Goal: Task Accomplishment & Management: Use online tool/utility

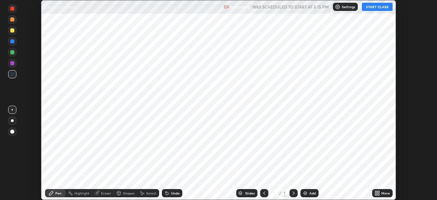
scroll to position [200, 437]
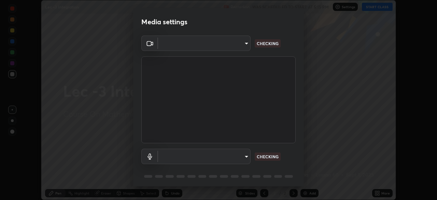
type input "d06bfa8f304afa3967ea8099af1d7ab49983dfb03d10ec62852b72a31e22bf4d"
click at [238, 157] on body "Erase all Lec -3 Integration Recording WAS SCHEDULED TO START AT 5:15 PM Settin…" at bounding box center [218, 100] width 437 height 200
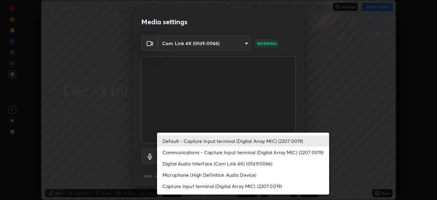
click at [240, 149] on li "Communications - Capture Input terminal (Digital Array MIC) (2207:0019)" at bounding box center [243, 152] width 172 height 11
type input "communications"
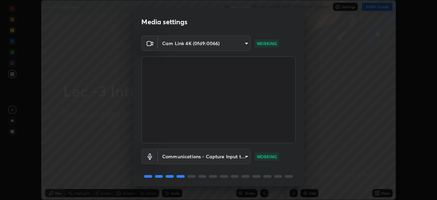
scroll to position [24, 0]
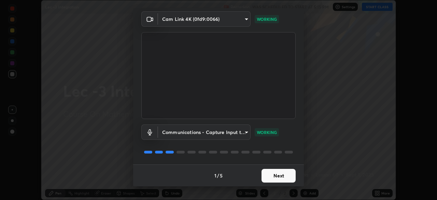
click at [277, 178] on button "Next" at bounding box center [279, 176] width 34 height 14
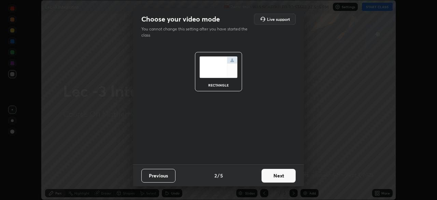
scroll to position [0, 0]
click at [281, 179] on button "Next" at bounding box center [279, 176] width 34 height 14
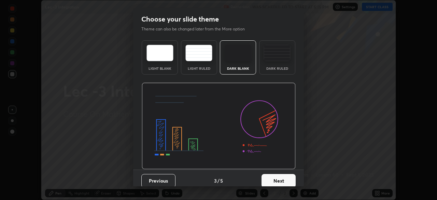
click at [281, 179] on button "Next" at bounding box center [279, 181] width 34 height 14
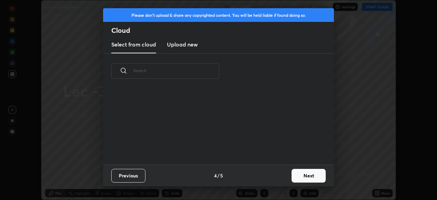
click at [298, 179] on button "Next" at bounding box center [309, 176] width 34 height 14
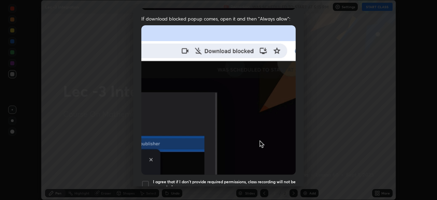
click at [150, 147] on img at bounding box center [218, 99] width 154 height 149
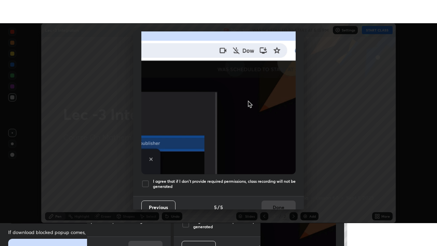
scroll to position [164, 0]
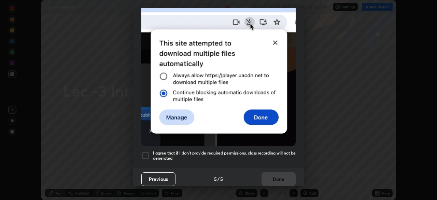
click at [145, 155] on div at bounding box center [145, 155] width 8 height 8
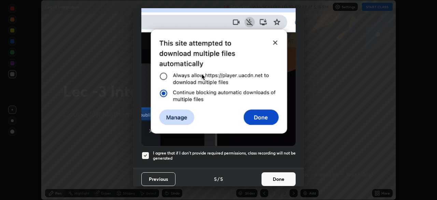
click at [270, 172] on button "Done" at bounding box center [279, 179] width 34 height 14
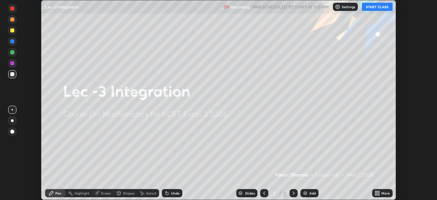
click at [387, 193] on div "More" at bounding box center [386, 192] width 9 height 3
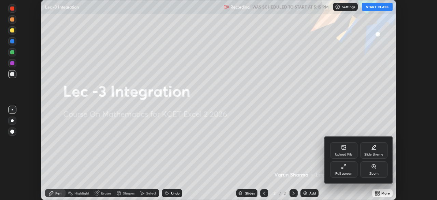
click at [343, 167] on icon at bounding box center [343, 168] width 2 height 2
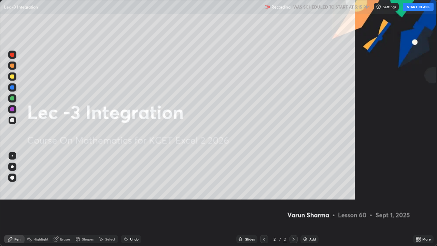
scroll to position [246, 437]
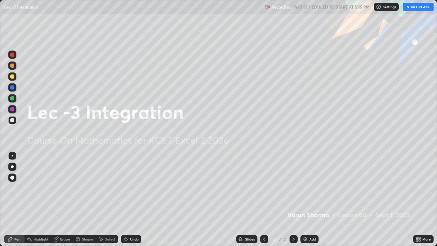
click at [416, 7] on button "START CLASS" at bounding box center [418, 7] width 31 height 8
click at [311, 200] on div "Add" at bounding box center [313, 239] width 6 height 3
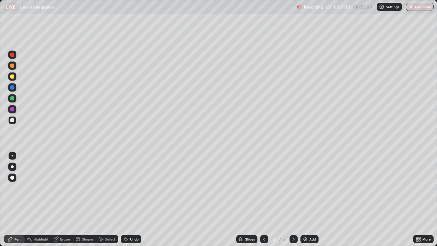
click at [131, 200] on div "Undo" at bounding box center [134, 239] width 9 height 3
click at [87, 200] on div "Shapes" at bounding box center [88, 239] width 12 height 3
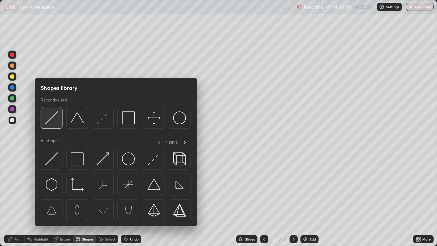
click at [59, 122] on div at bounding box center [52, 118] width 22 height 22
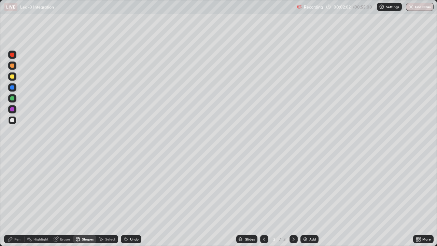
click at [18, 200] on div "Pen" at bounding box center [14, 239] width 21 height 8
click at [15, 76] on div at bounding box center [12, 76] width 8 height 8
click at [318, 200] on div "Add" at bounding box center [310, 239] width 18 height 8
click at [13, 120] on div at bounding box center [12, 120] width 4 height 4
click at [66, 200] on div "Eraser" at bounding box center [62, 239] width 22 height 8
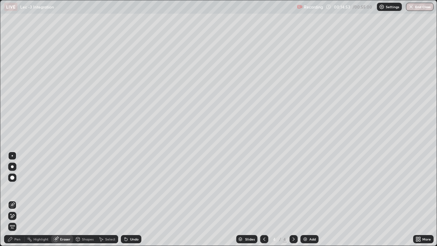
click at [19, 200] on div "Pen" at bounding box center [17, 239] width 6 height 3
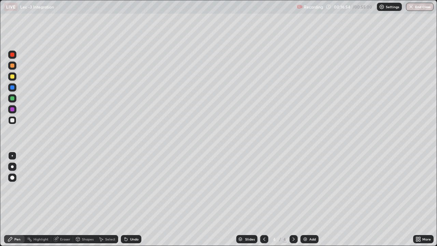
click at [310, 200] on div "Add" at bounding box center [313, 239] width 6 height 3
click at [129, 200] on div "Undo" at bounding box center [131, 239] width 21 height 8
click at [13, 78] on div at bounding box center [12, 77] width 4 height 4
click at [138, 200] on div "Undo" at bounding box center [131, 239] width 21 height 8
click at [136, 200] on div "Undo" at bounding box center [131, 239] width 21 height 8
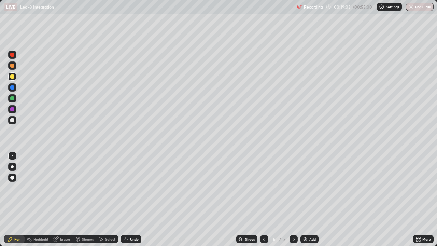
click at [135, 200] on div "Undo" at bounding box center [131, 239] width 21 height 8
click at [303, 200] on img at bounding box center [305, 239] width 5 height 5
click at [264, 200] on icon at bounding box center [264, 239] width 5 height 5
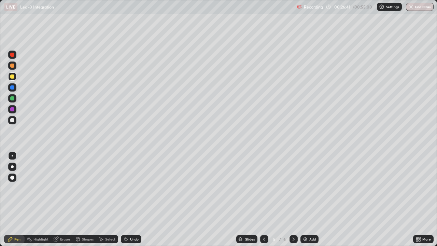
click at [293, 200] on icon at bounding box center [293, 239] width 5 height 5
click at [303, 200] on img at bounding box center [305, 239] width 5 height 5
click at [266, 200] on div at bounding box center [264, 239] width 8 height 8
click at [293, 200] on icon at bounding box center [293, 239] width 5 height 5
click at [307, 200] on div "Add" at bounding box center [310, 239] width 18 height 8
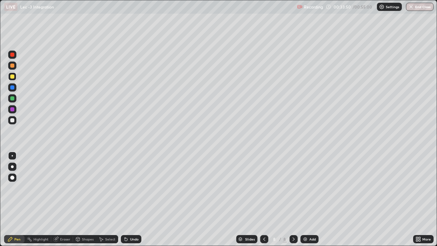
click at [264, 200] on icon at bounding box center [264, 239] width 5 height 5
click at [293, 200] on icon at bounding box center [293, 239] width 5 height 5
click at [311, 200] on div "Add" at bounding box center [310, 239] width 18 height 8
click at [265, 200] on div at bounding box center [264, 239] width 8 height 8
click at [86, 200] on div "Shapes" at bounding box center [88, 239] width 12 height 3
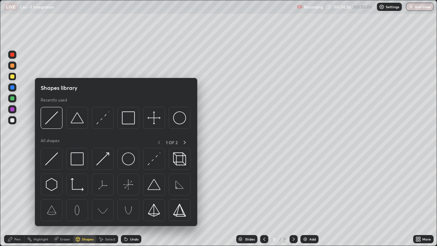
click at [64, 200] on div "Eraser" at bounding box center [62, 239] width 22 height 8
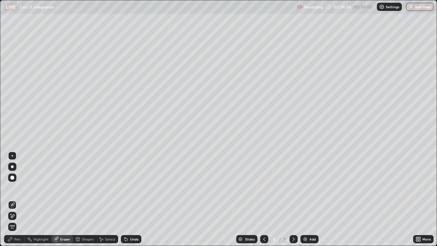
click at [11, 200] on div "Pen" at bounding box center [14, 239] width 21 height 8
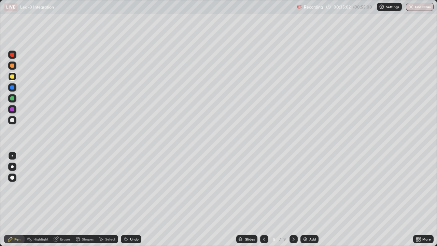
click at [124, 200] on div "Undo" at bounding box center [131, 239] width 21 height 8
click at [125, 200] on icon at bounding box center [126, 239] width 3 height 3
click at [138, 200] on div "Undo" at bounding box center [131, 239] width 21 height 8
click at [294, 200] on icon at bounding box center [293, 239] width 5 height 5
click at [13, 121] on div at bounding box center [12, 120] width 4 height 4
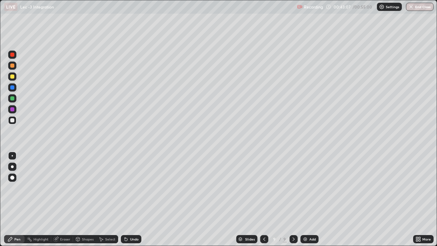
click at [136, 200] on div "Undo" at bounding box center [131, 239] width 21 height 8
click at [134, 200] on div "Undo" at bounding box center [131, 239] width 21 height 8
click at [309, 200] on div "Add" at bounding box center [310, 239] width 18 height 8
click at [129, 200] on div "Undo" at bounding box center [131, 239] width 21 height 8
click at [130, 200] on div "Undo" at bounding box center [134, 239] width 9 height 3
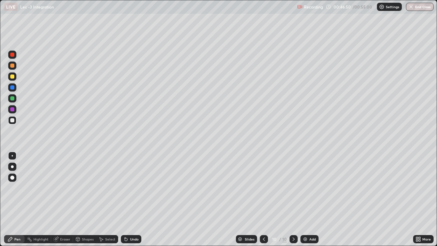
click at [131, 200] on div "Undo" at bounding box center [131, 239] width 21 height 8
click at [133, 200] on div "Undo" at bounding box center [131, 239] width 21 height 8
click at [133, 200] on div "Undo" at bounding box center [134, 239] width 9 height 3
click at [132, 200] on div "Undo" at bounding box center [134, 239] width 9 height 3
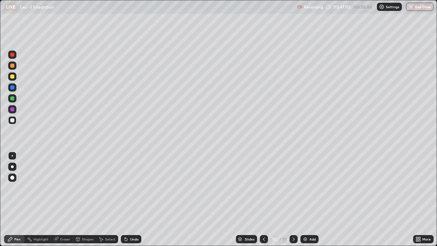
click at [138, 200] on div "Undo" at bounding box center [131, 239] width 21 height 8
click at [136, 200] on div "Undo" at bounding box center [134, 239] width 9 height 3
click at [418, 7] on button "End Class" at bounding box center [420, 7] width 27 height 8
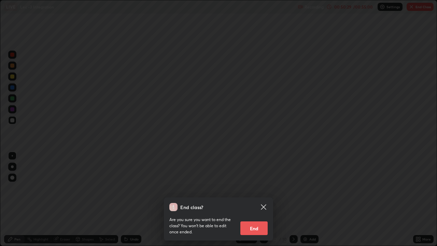
click at [255, 200] on button "End" at bounding box center [254, 228] width 27 height 14
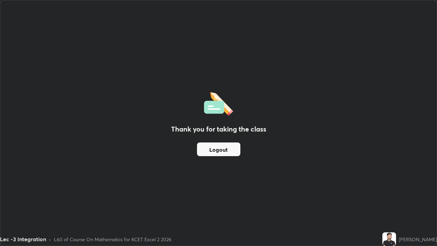
click at [224, 151] on button "Logout" at bounding box center [218, 150] width 43 height 14
click at [222, 148] on button "Logout" at bounding box center [218, 150] width 43 height 14
click at [220, 149] on button "Logout" at bounding box center [218, 150] width 43 height 14
